Goal: Task Accomplishment & Management: Manage account settings

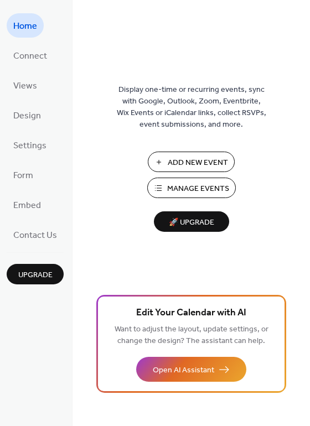
click at [205, 187] on span "Manage Events" at bounding box center [198, 189] width 62 height 12
click at [39, 56] on span "Connect" at bounding box center [30, 57] width 34 height 18
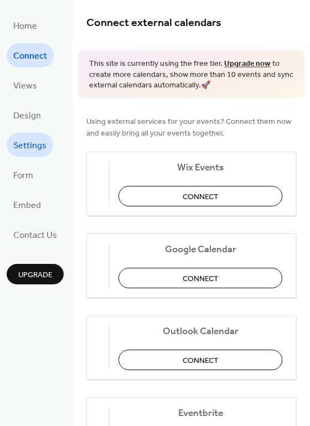
click at [32, 154] on span "Settings" at bounding box center [29, 146] width 33 height 18
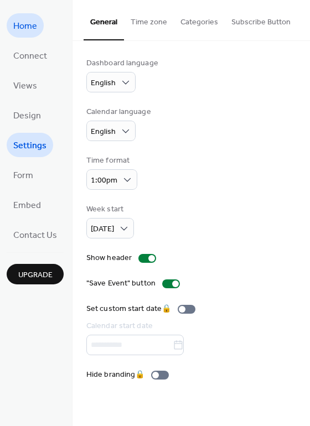
click at [34, 29] on span "Home" at bounding box center [25, 27] width 24 height 18
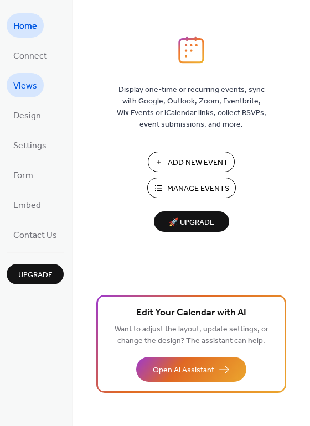
click at [32, 82] on span "Views" at bounding box center [25, 87] width 24 height 18
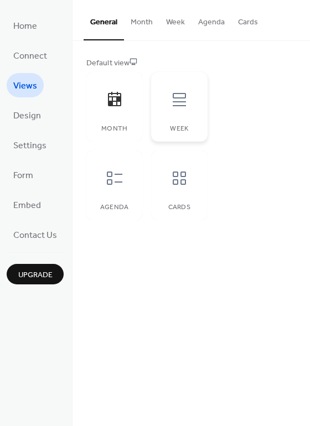
click at [171, 100] on icon at bounding box center [180, 100] width 18 height 18
click at [125, 172] on div at bounding box center [114, 178] width 33 height 33
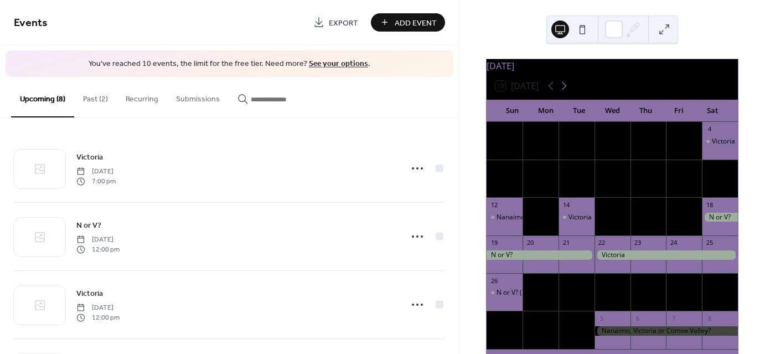
click at [565, 90] on icon at bounding box center [564, 86] width 5 height 8
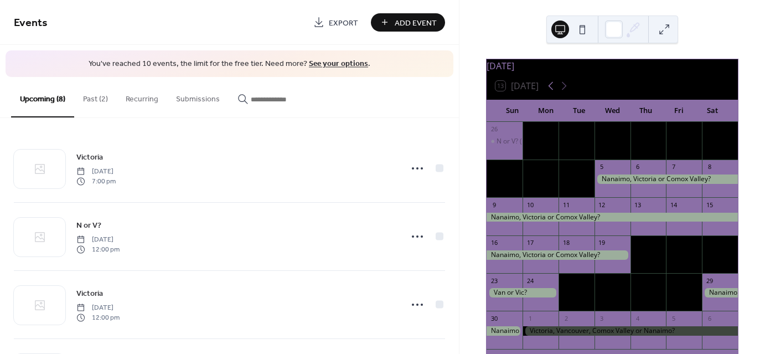
click at [556, 92] on icon at bounding box center [550, 85] width 13 height 13
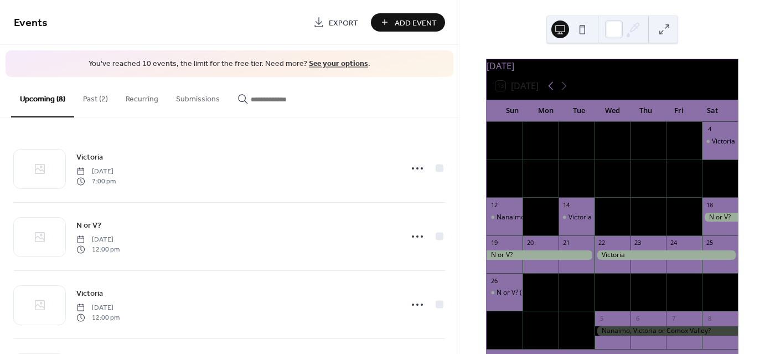
click at [554, 92] on icon at bounding box center [550, 85] width 13 height 13
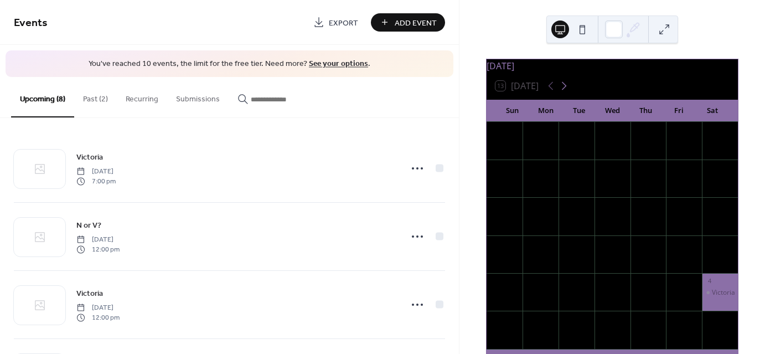
click at [569, 92] on icon at bounding box center [564, 85] width 13 height 13
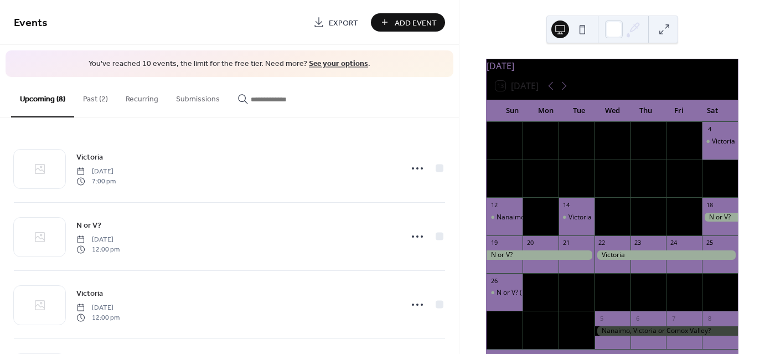
click at [183, 101] on button "Submissions" at bounding box center [197, 96] width 61 height 39
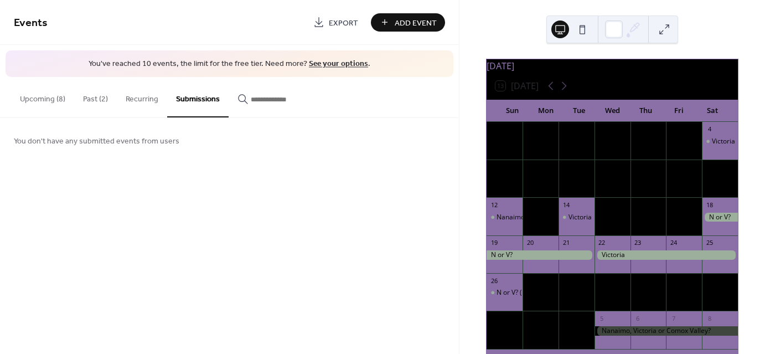
click at [134, 99] on button "Recurring" at bounding box center [142, 96] width 50 height 39
click at [198, 96] on button "Submissions" at bounding box center [197, 96] width 61 height 39
click at [399, 17] on div "Add Event" at bounding box center [408, 22] width 74 height 18
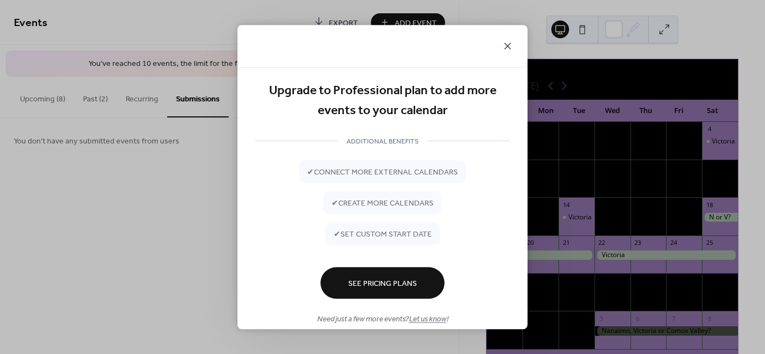
click at [512, 42] on icon at bounding box center [507, 45] width 13 height 13
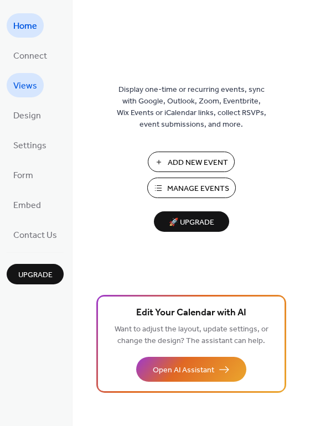
click at [33, 91] on span "Views" at bounding box center [25, 87] width 24 height 18
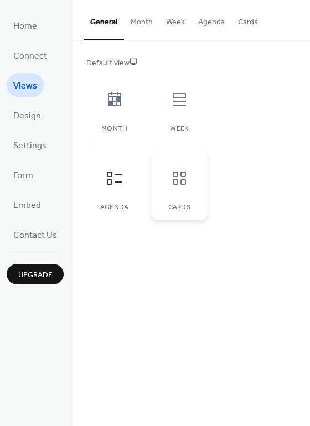
click at [168, 199] on div "Cards" at bounding box center [179, 186] width 56 height 70
click at [104, 116] on div "Month" at bounding box center [114, 107] width 56 height 70
click at [130, 27] on button "Month" at bounding box center [141, 19] width 35 height 39
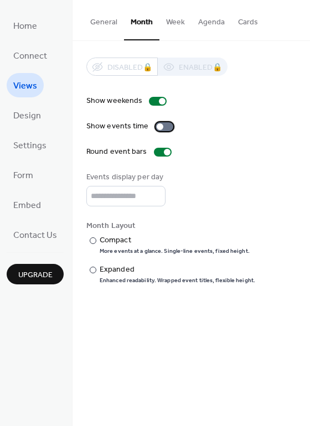
click at [157, 128] on div at bounding box center [160, 126] width 7 height 7
click at [157, 128] on div at bounding box center [165, 126] width 18 height 9
click at [120, 277] on div "Enhanced readability. Wrapped event titles, flexible height." at bounding box center [178, 281] width 156 height 8
click at [107, 242] on div "Compact" at bounding box center [174, 241] width 148 height 12
click at [30, 116] on span "Design" at bounding box center [27, 116] width 28 height 18
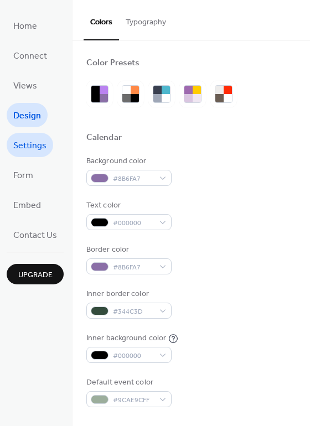
click at [29, 146] on span "Settings" at bounding box center [29, 146] width 33 height 18
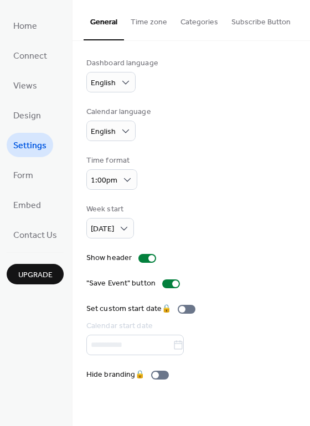
click at [195, 22] on button "Categories" at bounding box center [199, 19] width 51 height 39
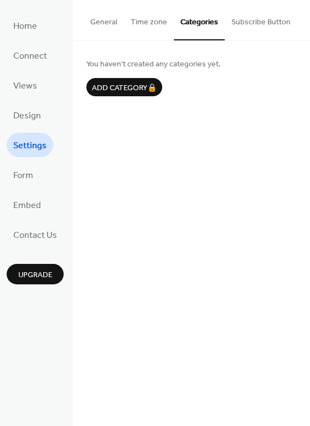
click at [236, 24] on button "Subscribe Button" at bounding box center [261, 19] width 73 height 39
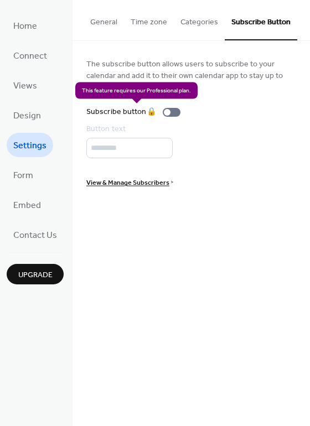
click at [171, 111] on div "Subscribe button 🔒" at bounding box center [135, 112] width 99 height 12
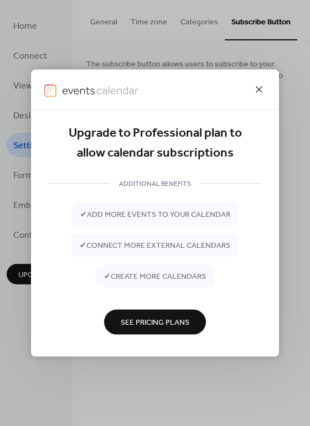
click at [265, 87] on icon at bounding box center [258, 89] width 13 height 13
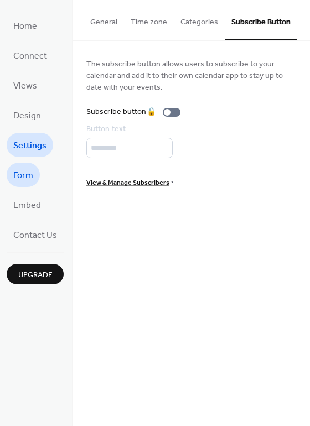
click at [22, 172] on span "Form" at bounding box center [23, 176] width 20 height 18
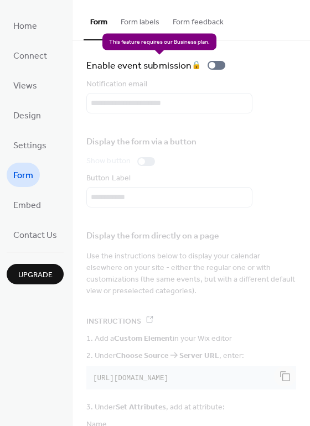
click at [218, 66] on div "Enable event submission 🔒" at bounding box center [157, 66] width 143 height 16
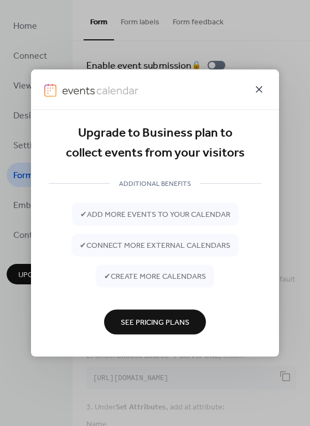
click at [256, 86] on icon at bounding box center [258, 89] width 13 height 13
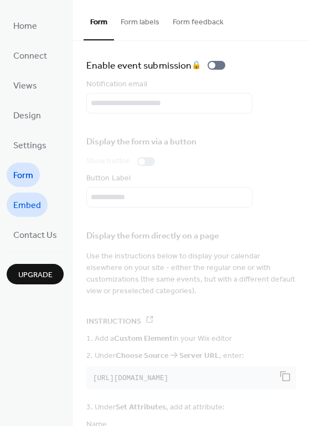
click at [30, 207] on span "Embed" at bounding box center [27, 206] width 28 height 18
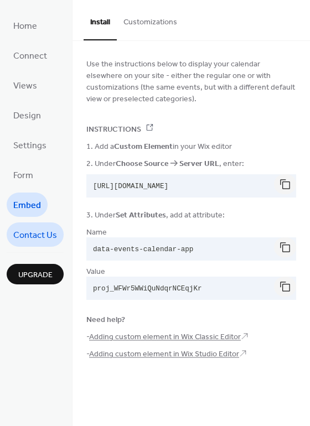
click at [44, 239] on span "Contact Us" at bounding box center [35, 236] width 44 height 18
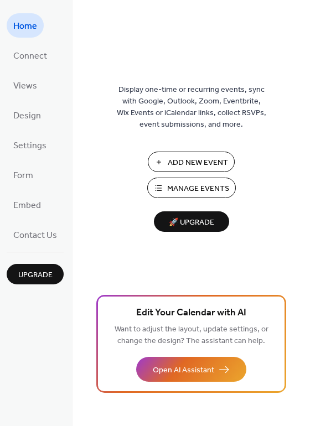
click at [185, 194] on span "Manage Events" at bounding box center [198, 189] width 62 height 12
